Goal: Task Accomplishment & Management: Complete application form

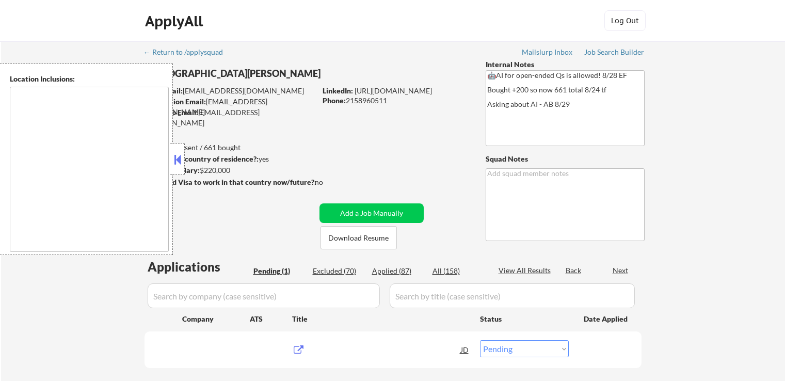
select select ""pending""
type textarea "[GEOGRAPHIC_DATA], [GEOGRAPHIC_DATA] [GEOGRAPHIC_DATA], [GEOGRAPHIC_DATA] [GEOG…"
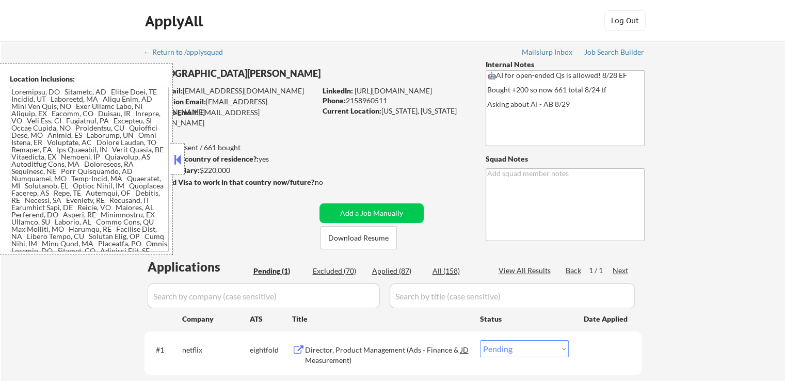
click at [177, 161] on button at bounding box center [177, 159] width 11 height 15
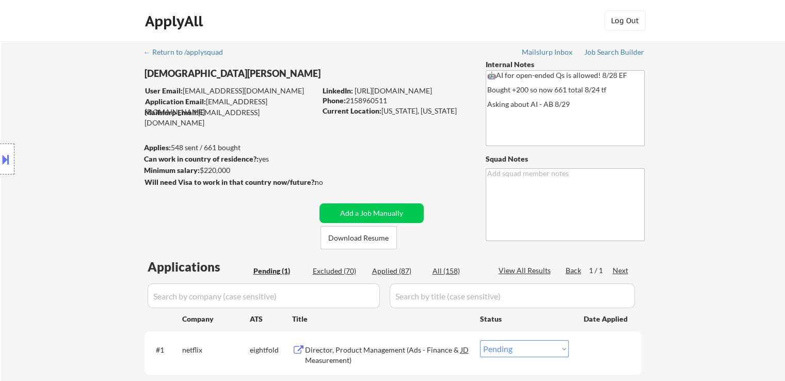
click at [72, 135] on div "Location Inclusions:" at bounding box center [92, 158] width 185 height 191
click at [70, 139] on div "Location Inclusions:" at bounding box center [92, 158] width 185 height 191
click at [69, 139] on div "Location Inclusions:" at bounding box center [92, 158] width 185 height 191
click at [68, 139] on div "Location Inclusions:" at bounding box center [92, 158] width 185 height 191
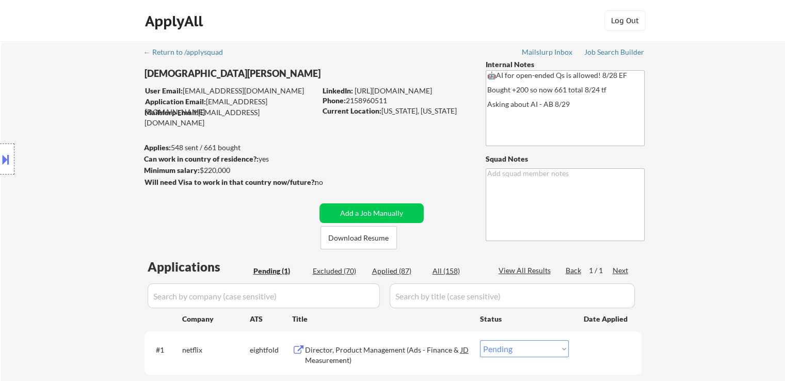
click at [68, 139] on div "Location Inclusions:" at bounding box center [92, 158] width 185 height 191
click at [68, 140] on div "Location Inclusions:" at bounding box center [92, 158] width 185 height 191
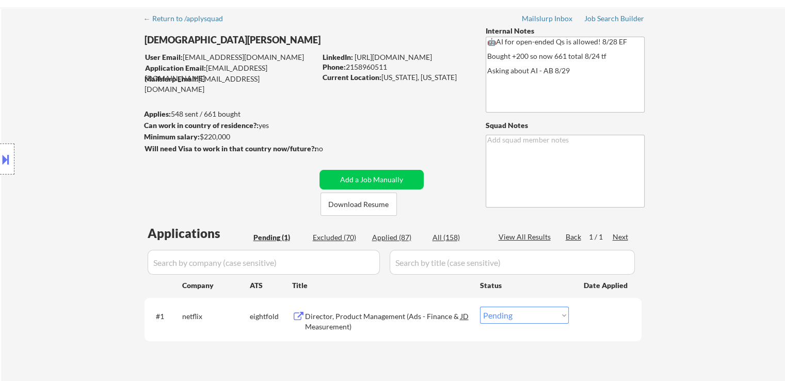
scroll to position [52, 0]
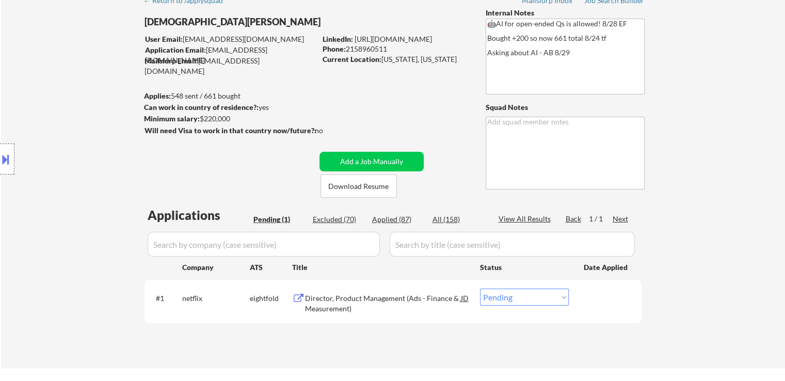
click at [68, 140] on div "Location Inclusions:" at bounding box center [92, 158] width 185 height 191
click at [65, 141] on div "Location Inclusions:" at bounding box center [92, 158] width 185 height 191
click at [64, 144] on div "Location Inclusions:" at bounding box center [92, 158] width 185 height 191
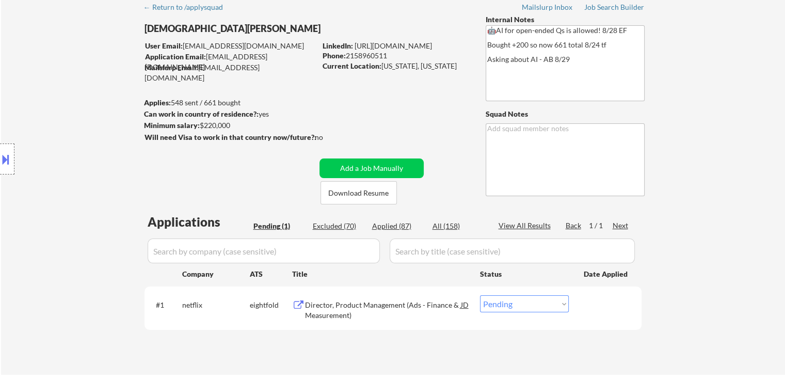
scroll to position [0, 0]
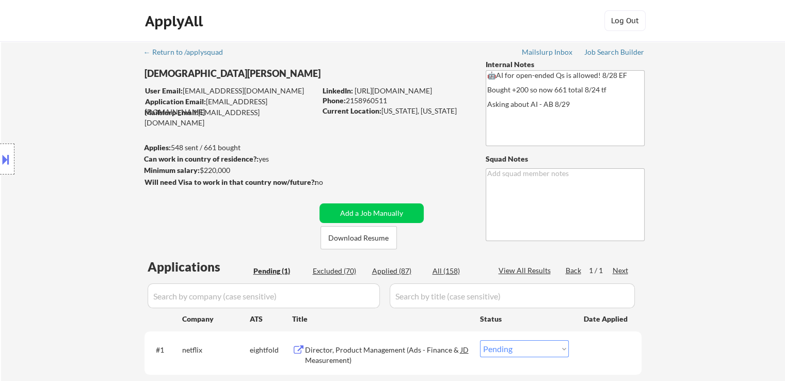
click at [64, 147] on div "Location Inclusions:" at bounding box center [92, 158] width 185 height 191
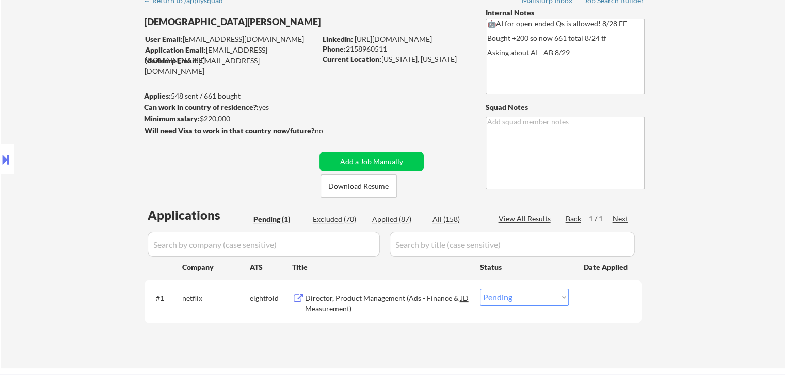
click at [66, 148] on div "Location Inclusions:" at bounding box center [92, 158] width 185 height 191
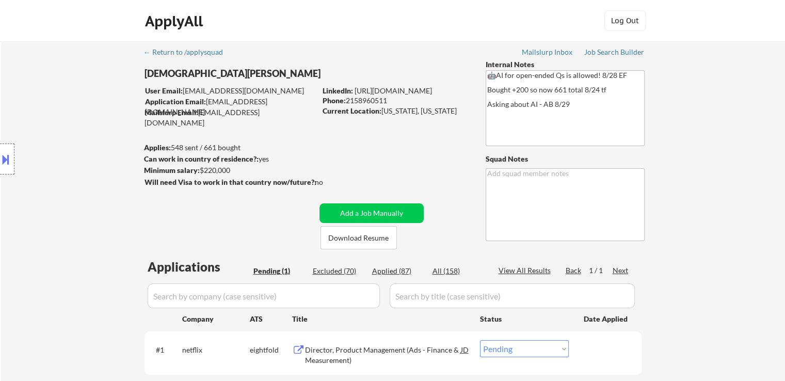
scroll to position [155, 0]
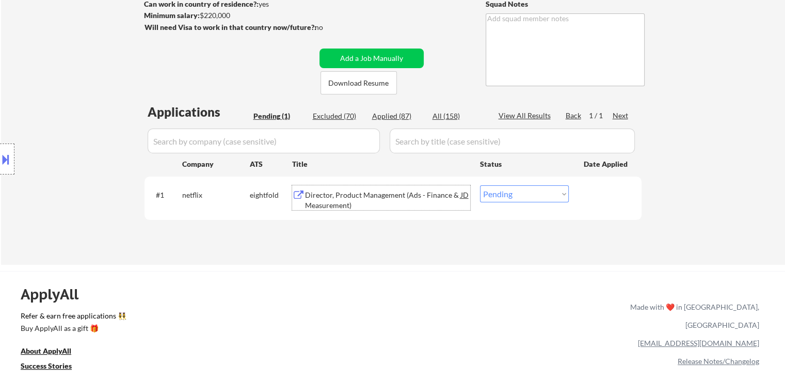
click at [344, 198] on div "Director, Product Management (Ads - Finance & Measurement)" at bounding box center [383, 200] width 156 height 20
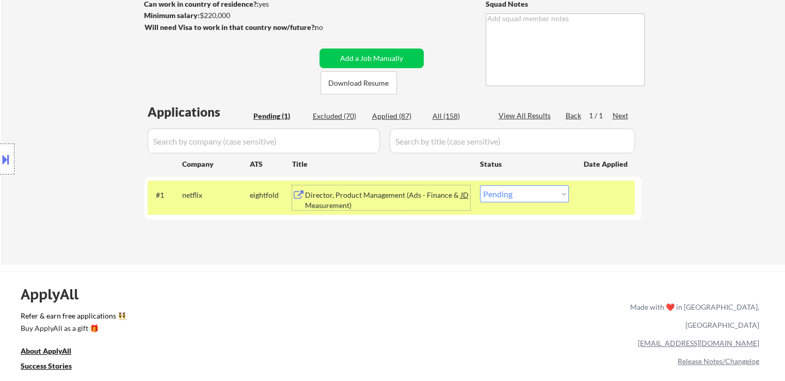
click at [109, 56] on div "← Return to /applysquad Mailslurp Inbox Job Search Builder [DEMOGRAPHIC_DATA][P…" at bounding box center [393, 75] width 784 height 378
click at [85, 75] on div "Location Inclusions:" at bounding box center [92, 158] width 185 height 191
click at [84, 75] on div "Location Inclusions:" at bounding box center [92, 158] width 185 height 191
click at [84, 76] on div "Location Inclusions:" at bounding box center [92, 158] width 185 height 191
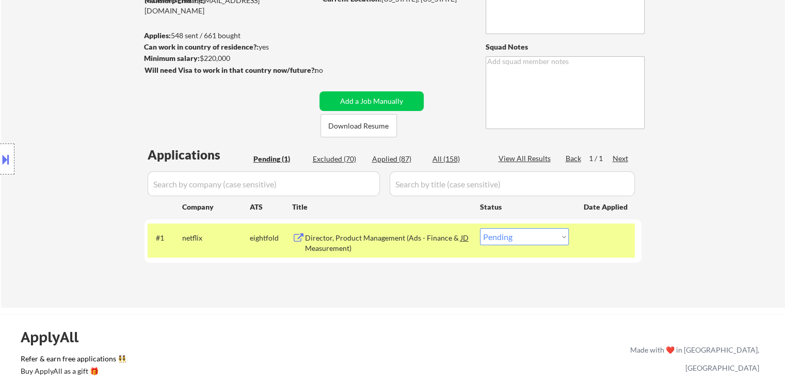
scroll to position [52, 0]
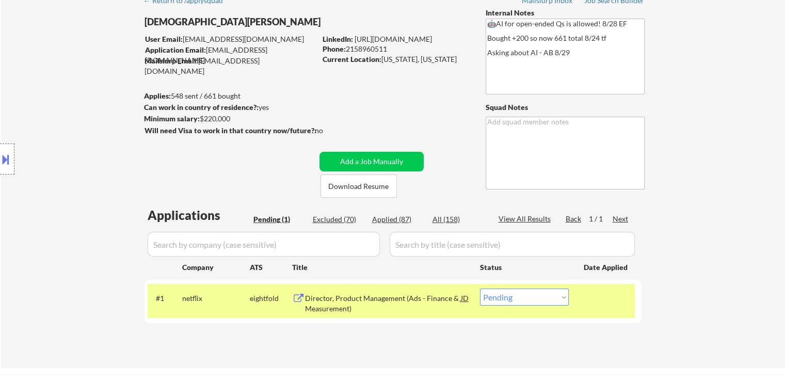
click at [82, 79] on div "Location Inclusions:" at bounding box center [92, 158] width 185 height 191
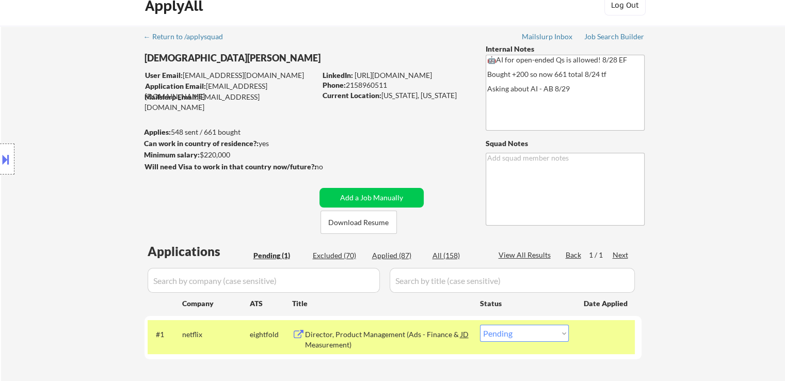
scroll to position [0, 0]
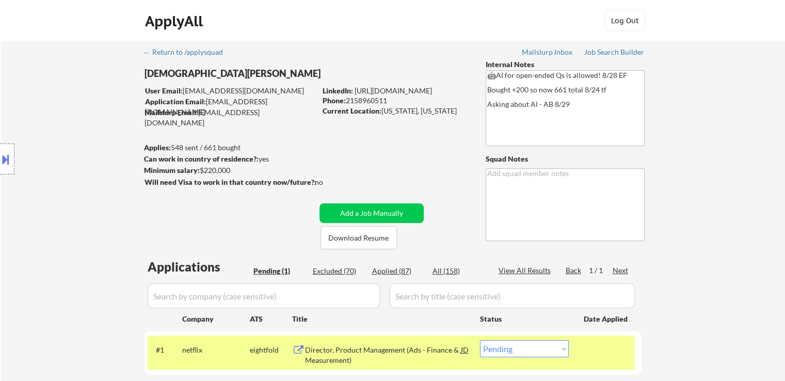
click at [82, 79] on div "Location Inclusions:" at bounding box center [92, 158] width 185 height 191
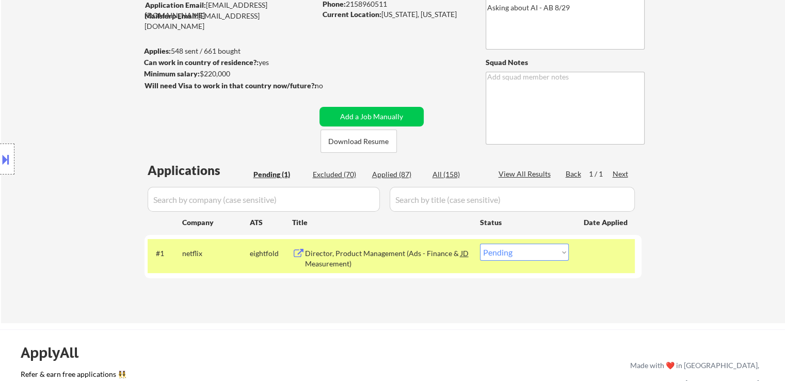
scroll to position [103, 0]
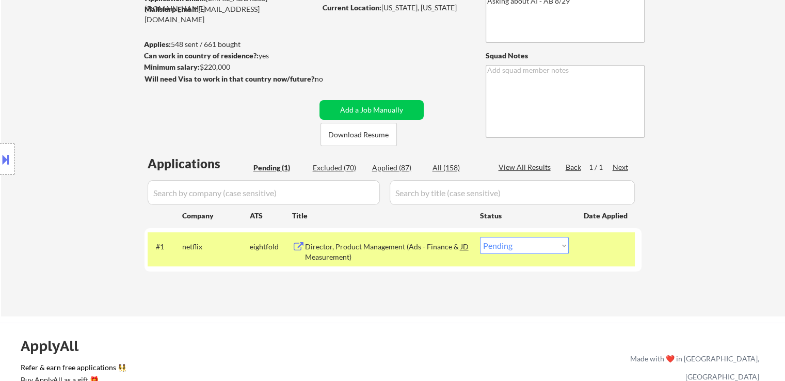
click at [86, 73] on div "Location Inclusions:" at bounding box center [92, 158] width 185 height 191
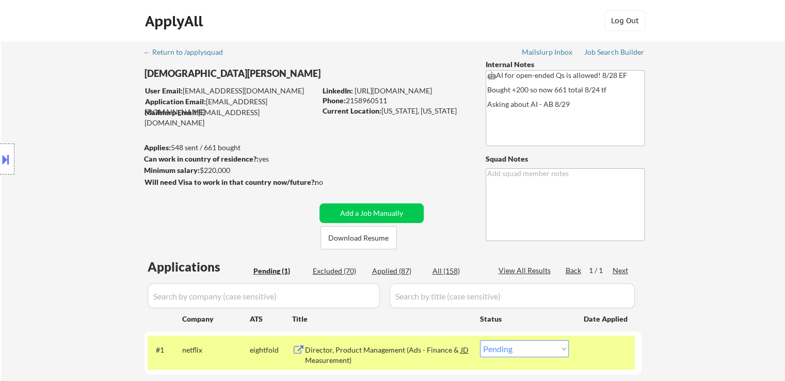
click at [77, 82] on div "Location Inclusions:" at bounding box center [92, 158] width 185 height 191
click at [77, 83] on div "Location Inclusions:" at bounding box center [92, 158] width 185 height 191
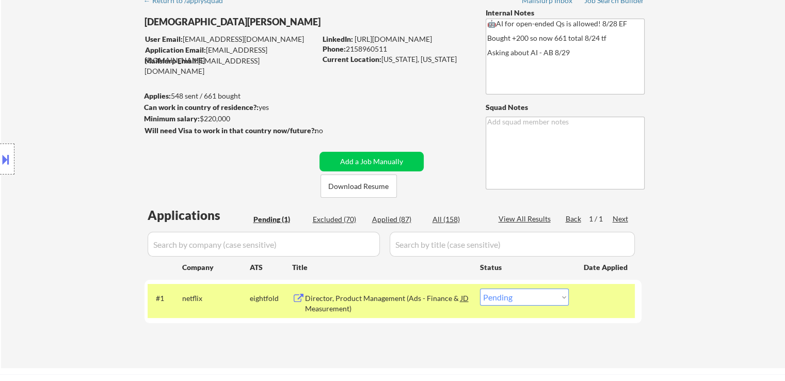
click at [70, 87] on div "Location Inclusions:" at bounding box center [92, 158] width 185 height 191
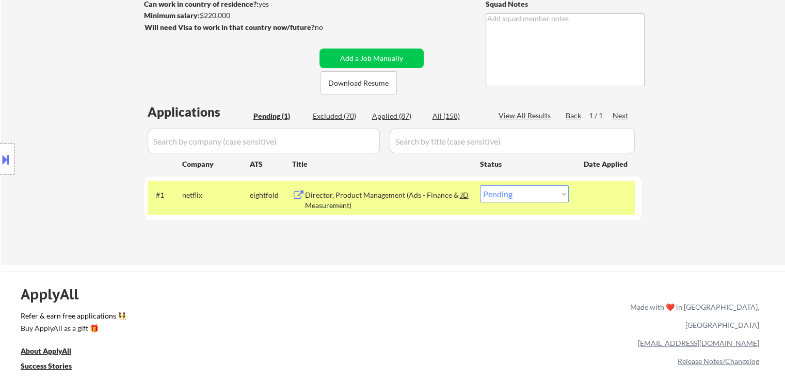
click at [70, 87] on div "Location Inclusions:" at bounding box center [92, 158] width 185 height 191
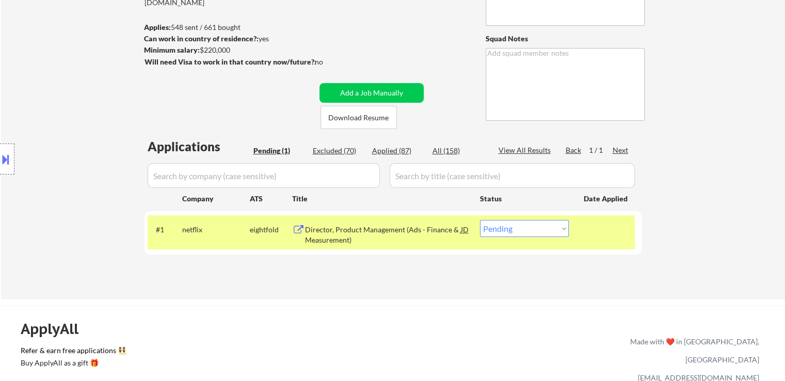
scroll to position [103, 0]
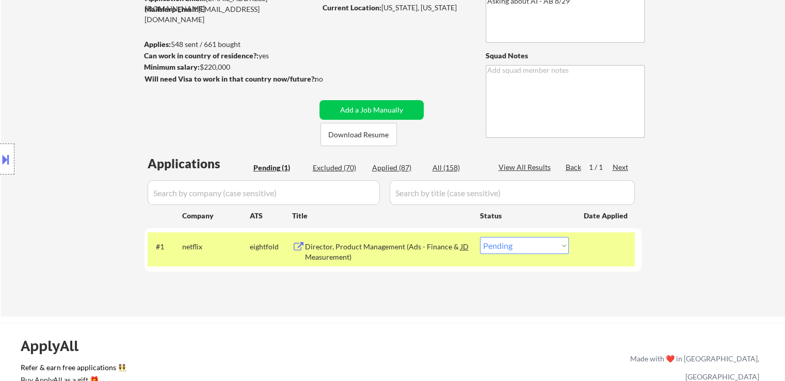
click at [70, 87] on div "Location Inclusions:" at bounding box center [92, 158] width 185 height 191
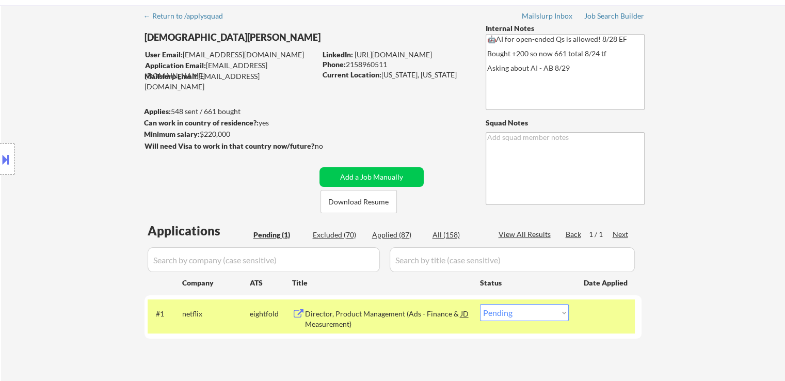
scroll to position [52, 0]
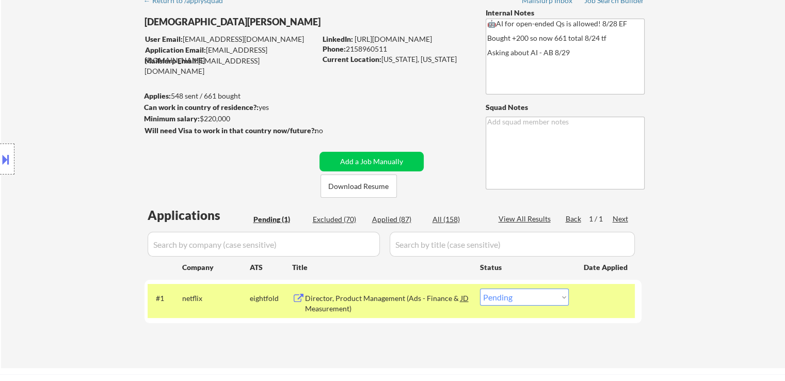
click at [70, 87] on div "Location Inclusions:" at bounding box center [92, 158] width 185 height 191
click at [71, 87] on div "Location Inclusions:" at bounding box center [92, 158] width 185 height 191
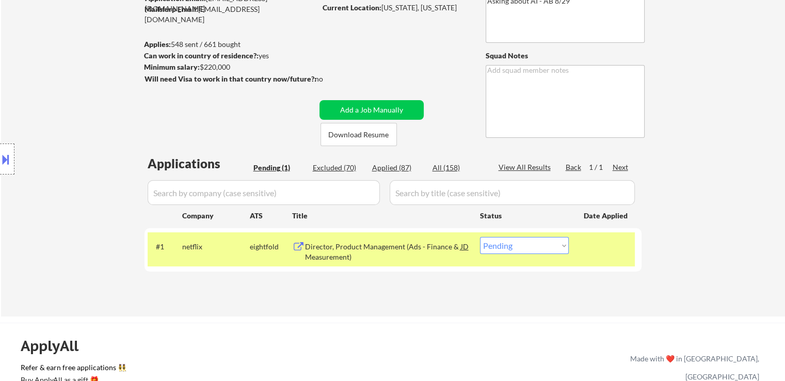
click at [71, 91] on div "Location Inclusions:" at bounding box center [92, 158] width 185 height 191
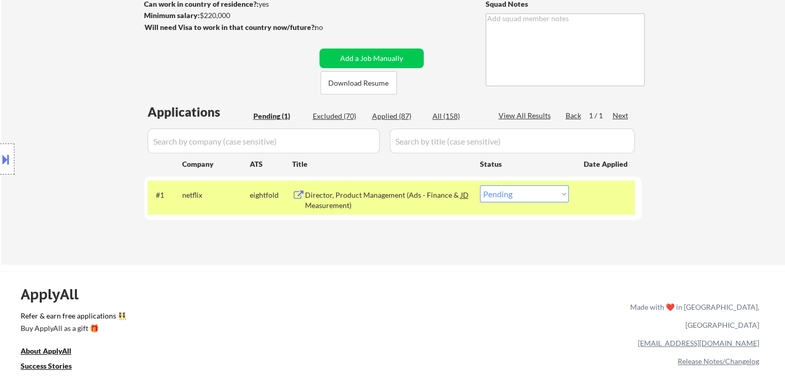
click at [69, 96] on div "Location Inclusions:" at bounding box center [92, 158] width 185 height 191
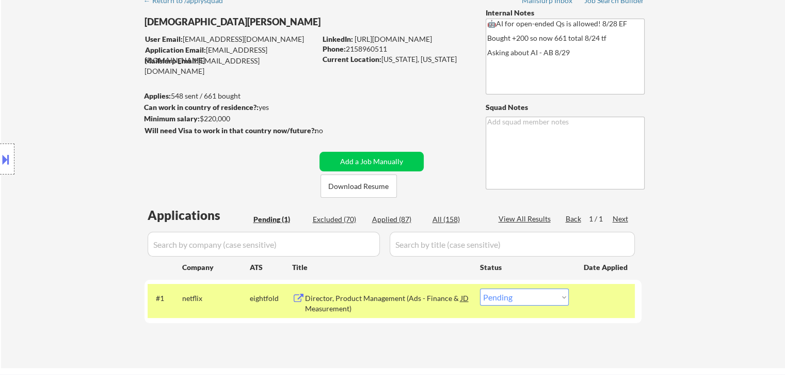
click at [69, 96] on div "Location Inclusions:" at bounding box center [92, 158] width 185 height 191
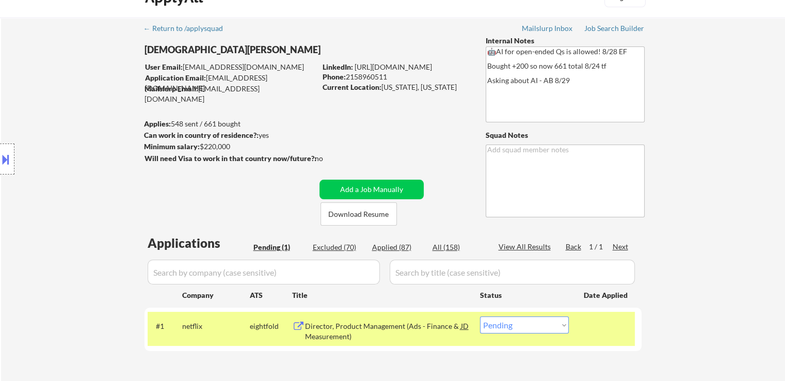
scroll to position [0, 0]
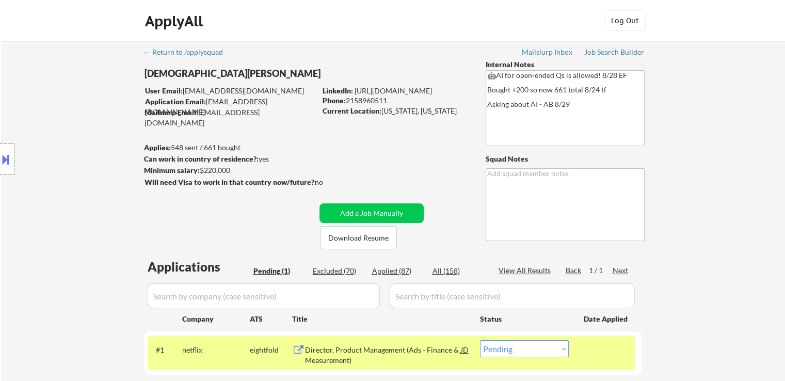
click at [69, 98] on div "Location Inclusions:" at bounding box center [92, 158] width 185 height 191
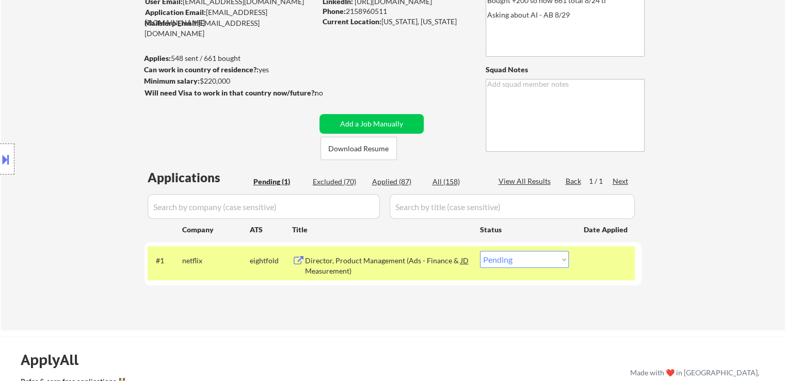
scroll to position [103, 0]
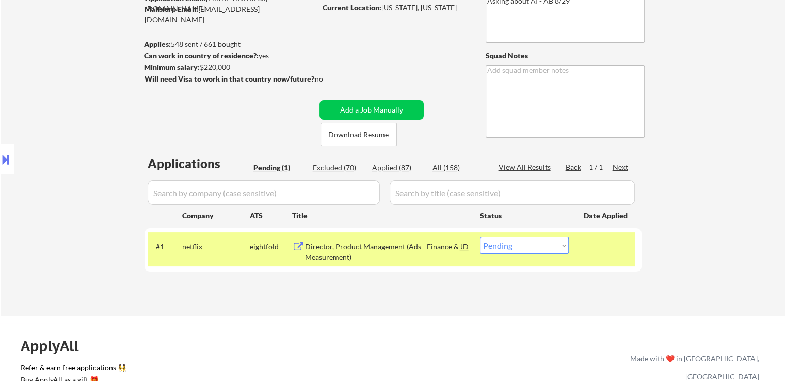
click at [71, 100] on div "Location Inclusions:" at bounding box center [92, 158] width 185 height 191
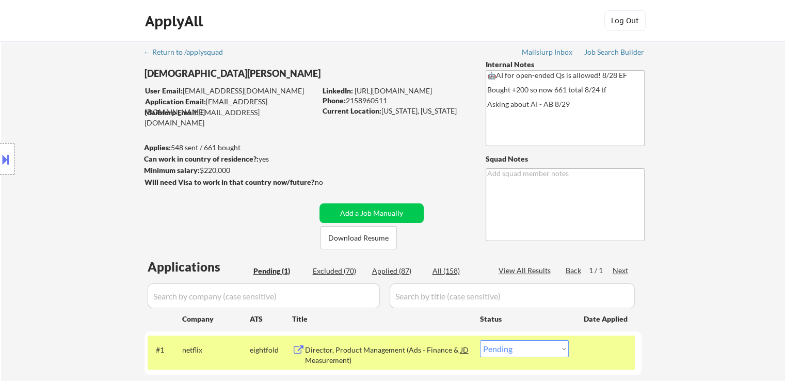
click at [70, 102] on div "Location Inclusions:" at bounding box center [92, 158] width 185 height 191
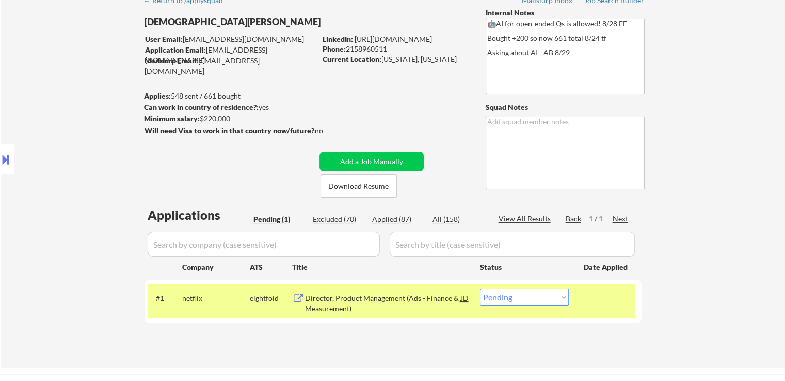
click at [70, 103] on div "Location Inclusions:" at bounding box center [92, 158] width 185 height 191
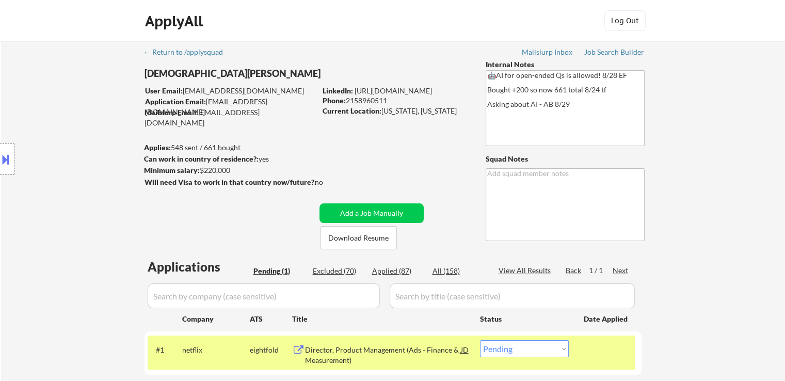
click at [70, 103] on div "Location Inclusions:" at bounding box center [92, 158] width 185 height 191
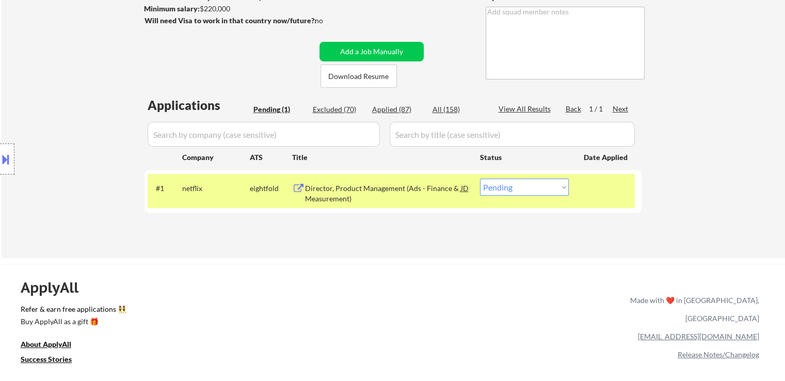
scroll to position [206, 0]
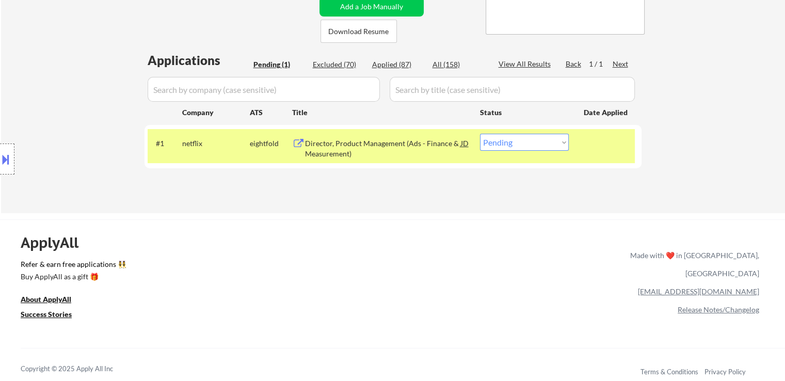
click at [71, 88] on div "Location Inclusions:" at bounding box center [92, 158] width 185 height 191
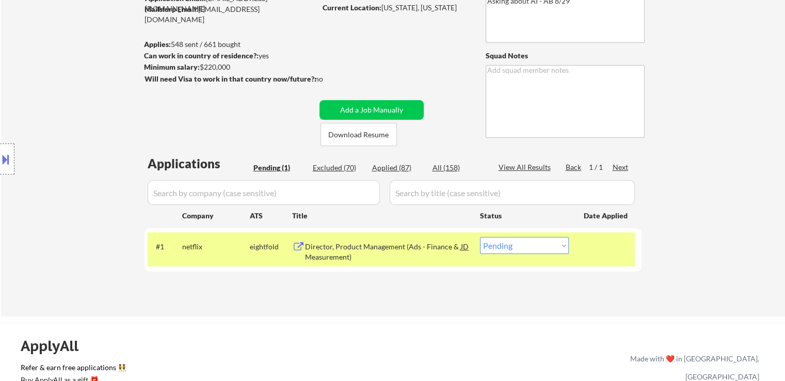
click at [71, 88] on div "Location Inclusions:" at bounding box center [92, 158] width 185 height 191
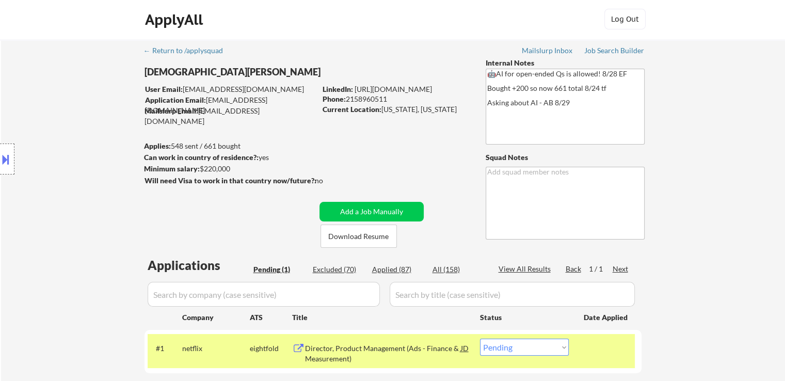
scroll to position [0, 0]
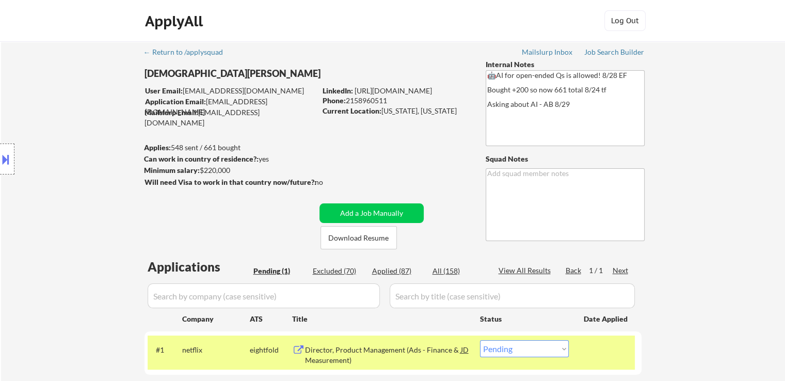
click at [71, 88] on div "Location Inclusions:" at bounding box center [92, 158] width 185 height 191
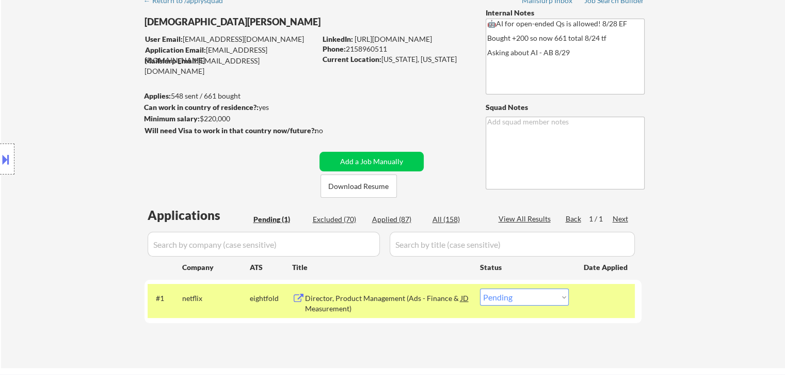
click at [71, 88] on div "Location Inclusions:" at bounding box center [92, 158] width 185 height 191
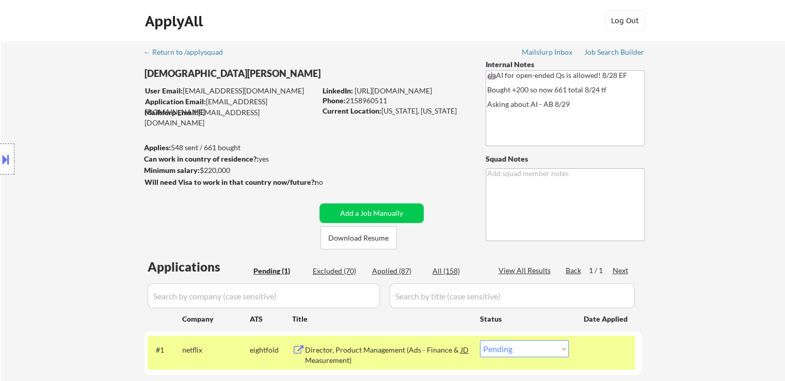
click at [75, 112] on div "Location Inclusions:" at bounding box center [92, 158] width 185 height 191
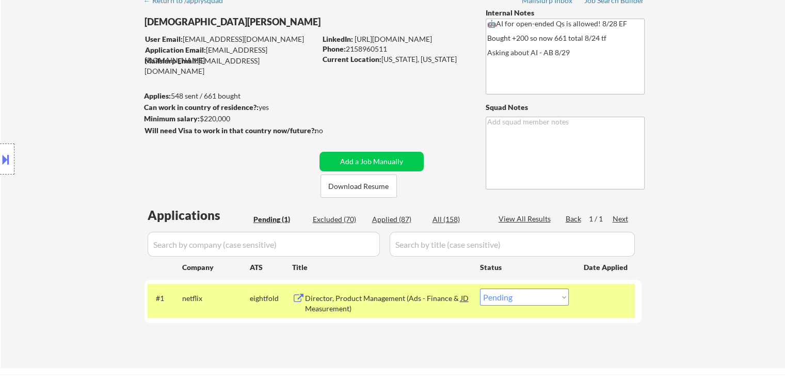
click at [70, 120] on div "Location Inclusions:" at bounding box center [92, 158] width 185 height 191
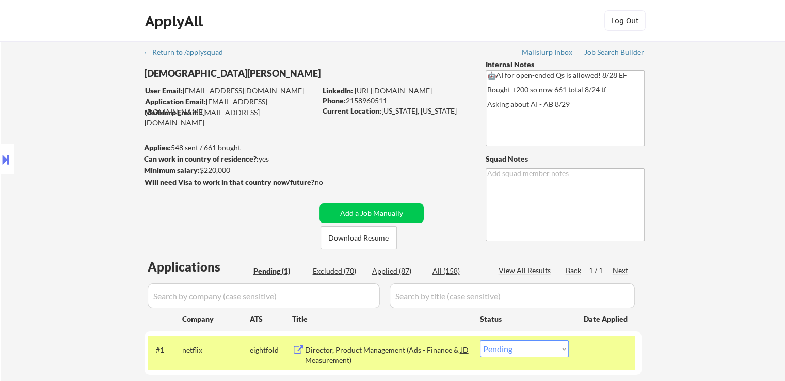
click at [70, 120] on div "Location Inclusions:" at bounding box center [92, 158] width 185 height 191
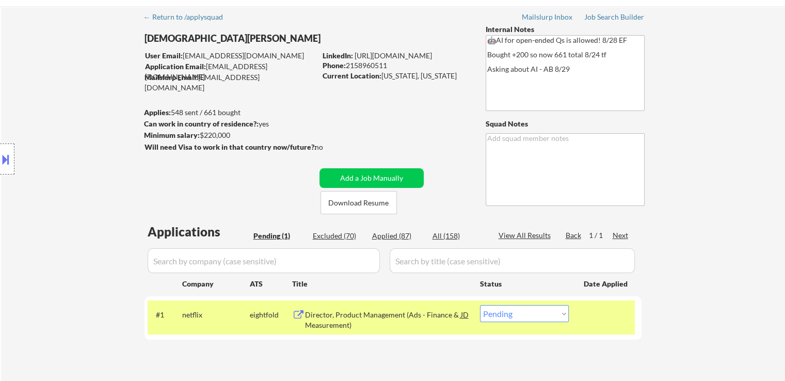
scroll to position [52, 0]
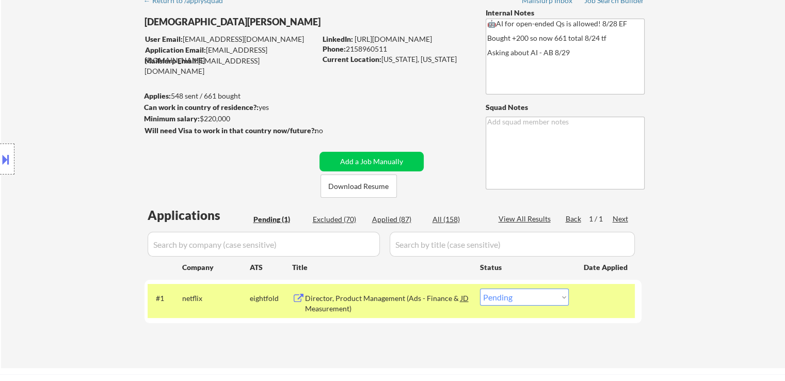
click at [70, 120] on div "Location Inclusions:" at bounding box center [92, 158] width 185 height 191
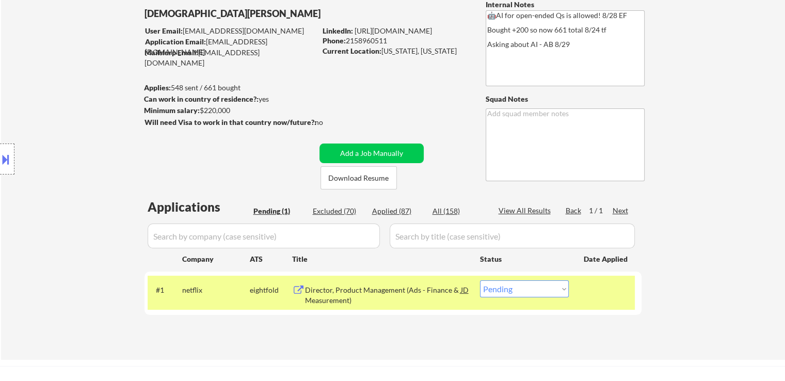
scroll to position [0, 0]
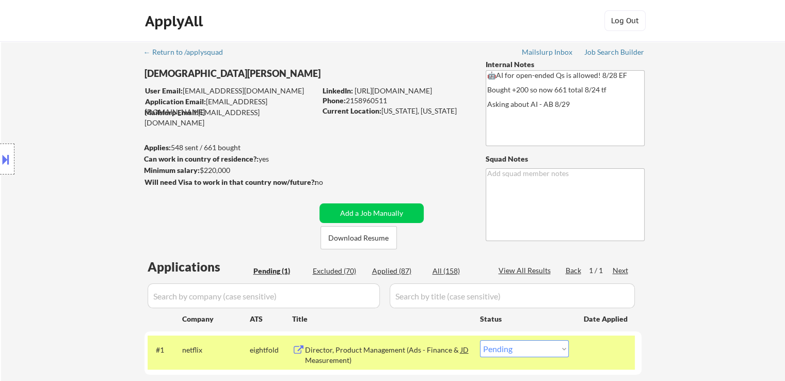
click at [0, 161] on button at bounding box center [5, 159] width 11 height 17
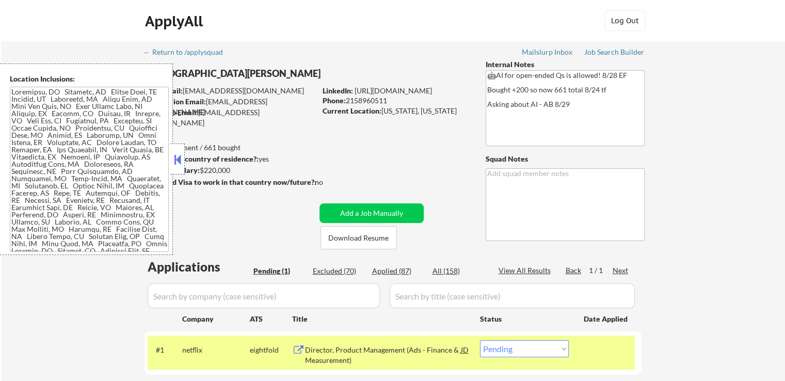
click at [81, 175] on textarea at bounding box center [89, 169] width 159 height 165
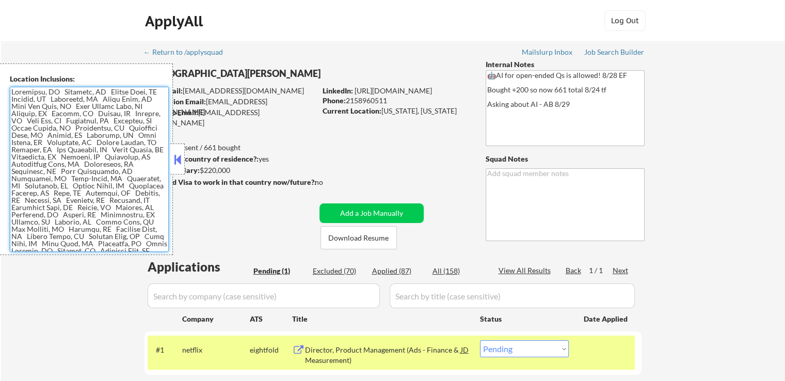
click at [178, 157] on button at bounding box center [177, 159] width 11 height 15
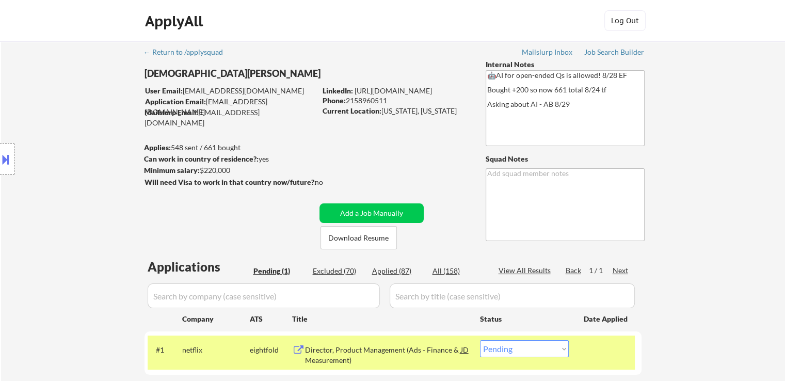
click at [95, 161] on div "Location Inclusions:" at bounding box center [92, 158] width 185 height 191
click at [4, 165] on button at bounding box center [5, 159] width 11 height 17
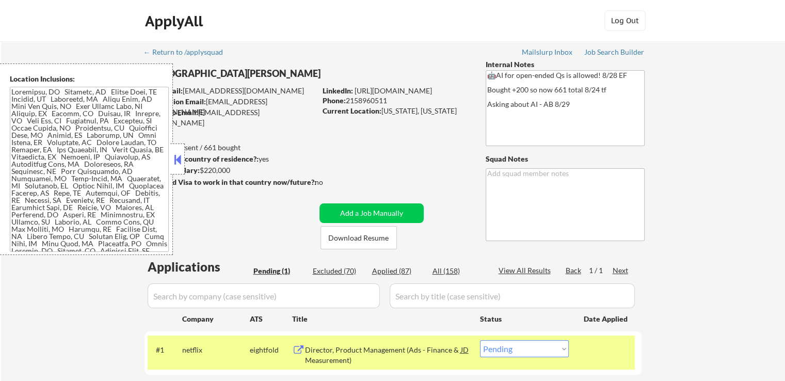
click at [93, 169] on textarea at bounding box center [89, 169] width 159 height 165
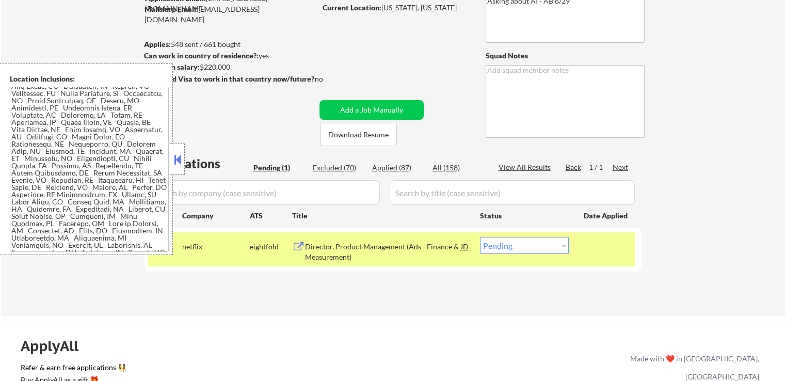
scroll to position [169, 0]
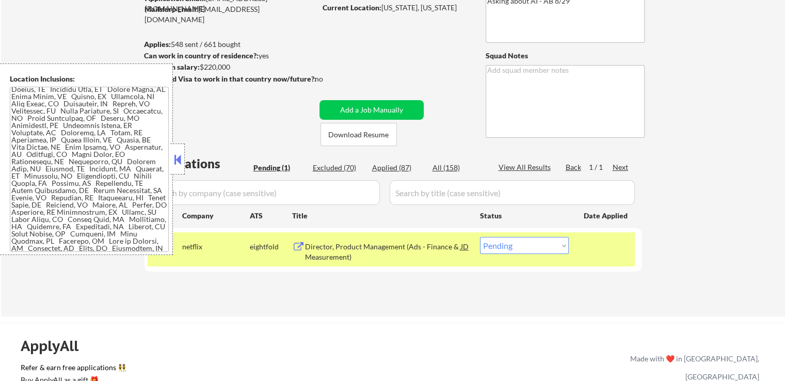
click at [180, 163] on button at bounding box center [177, 159] width 11 height 15
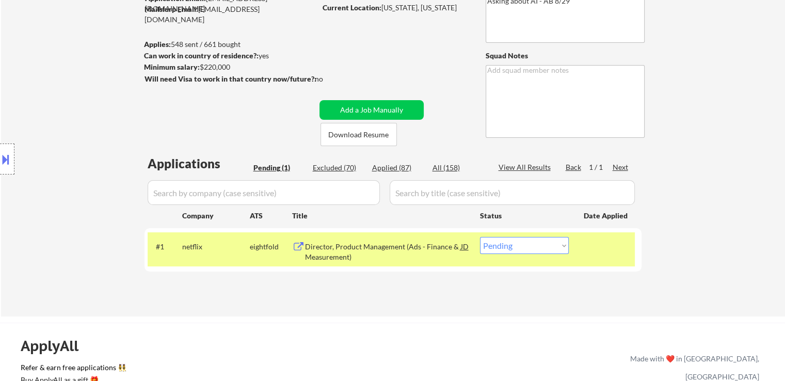
click at [192, 131] on div "← Return to /applysquad Mailslurp Inbox Job Search Builder [DEMOGRAPHIC_DATA][P…" at bounding box center [393, 123] width 515 height 370
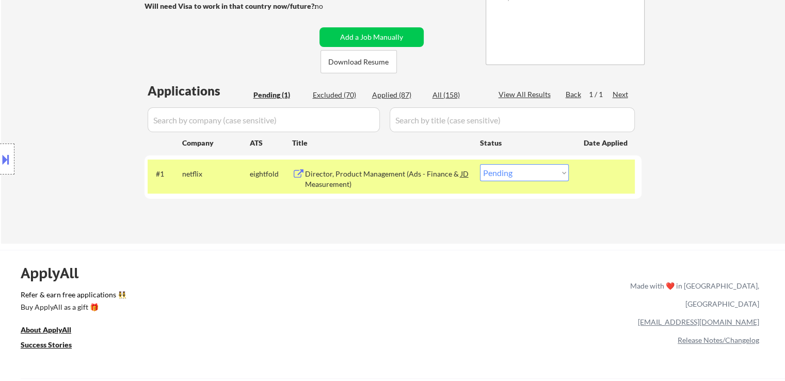
scroll to position [206, 0]
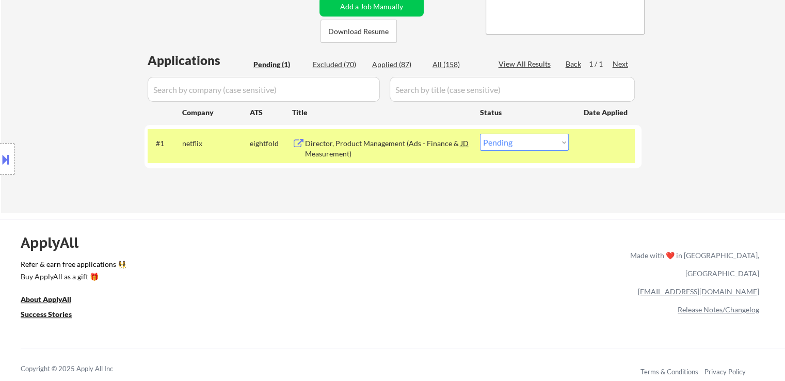
click at [107, 34] on div "← Return to /applysquad Mailslurp Inbox Job Search Builder [DEMOGRAPHIC_DATA][P…" at bounding box center [393, 24] width 784 height 378
